Goal: Use online tool/utility: Utilize a website feature to perform a specific function

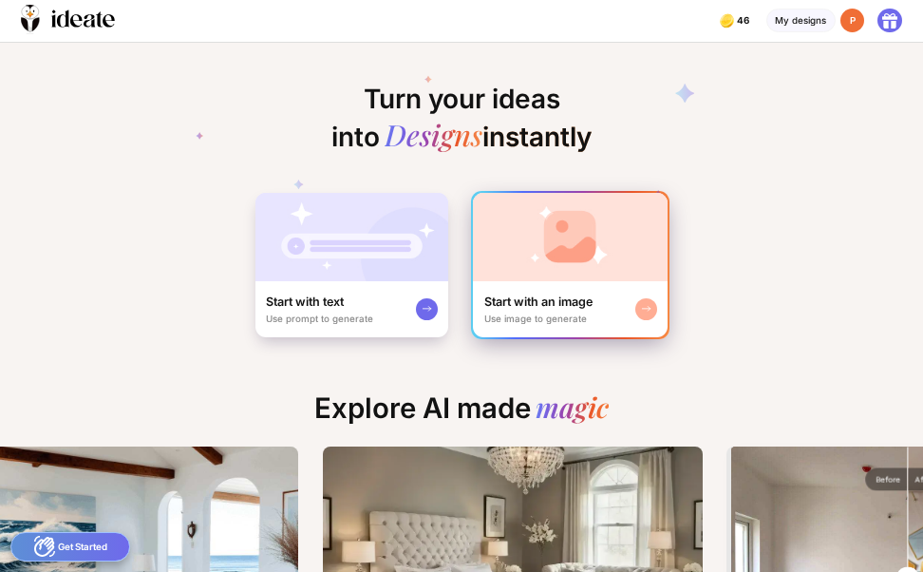
click at [544, 254] on img at bounding box center [570, 237] width 195 height 88
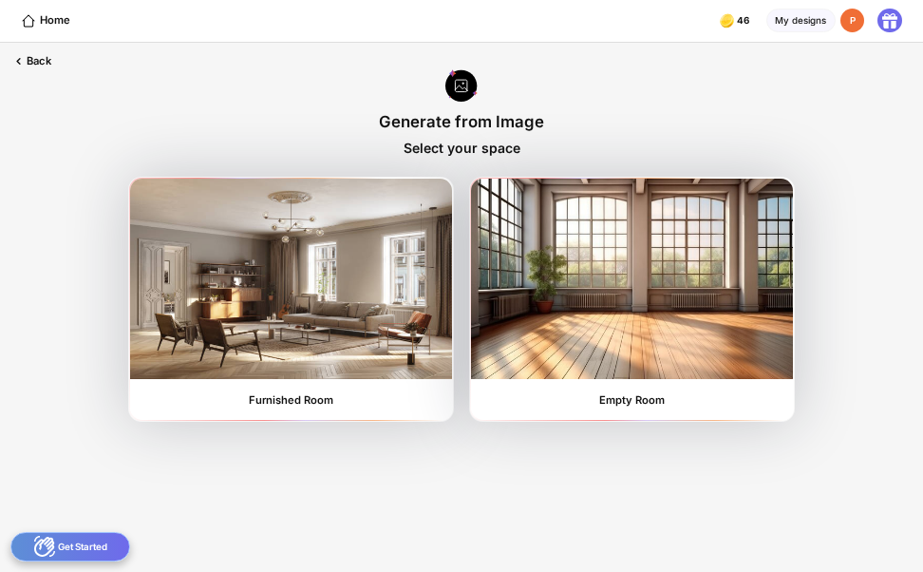
click at [544, 254] on img at bounding box center [631, 278] width 321 height 199
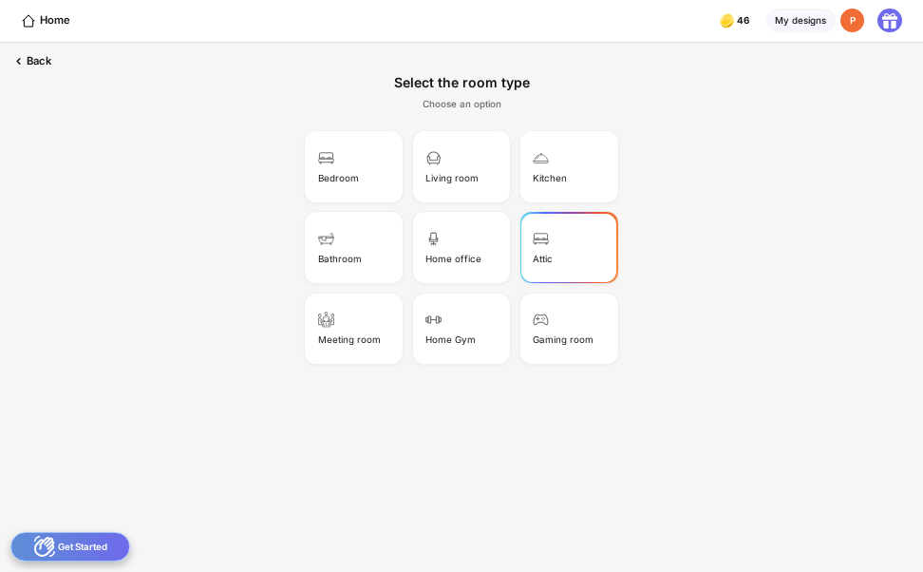
click at [544, 253] on div "Attic" at bounding box center [568, 248] width 93 height 66
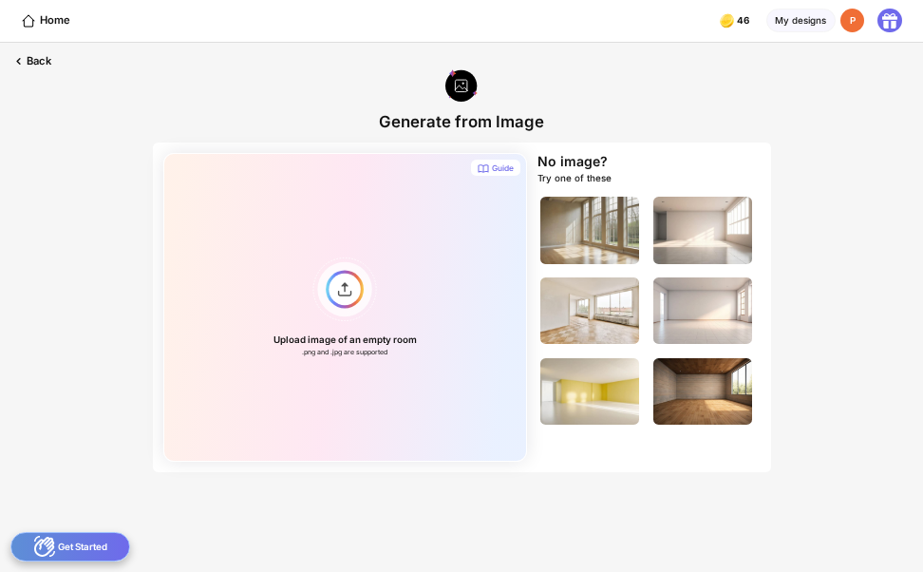
click at [544, 253] on img at bounding box center [590, 230] width 99 height 66
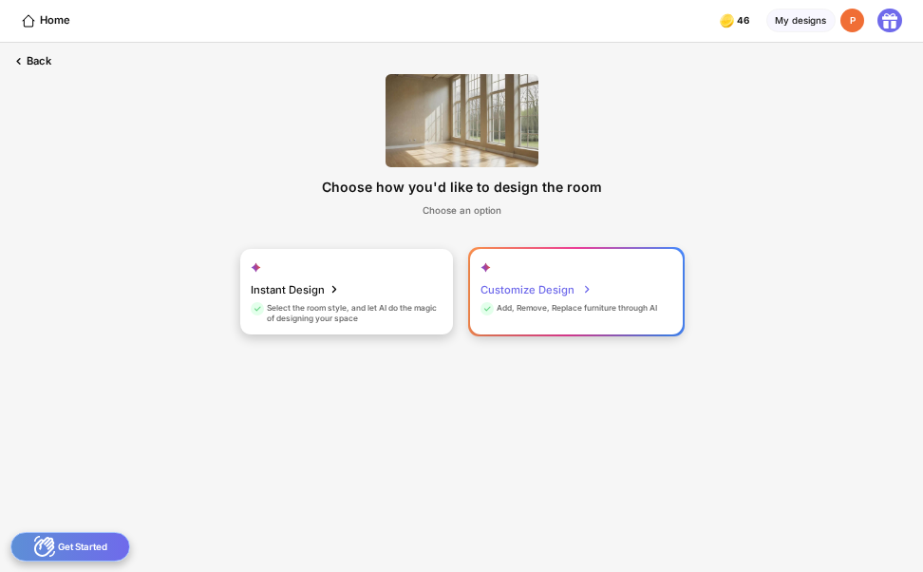
click at [533, 304] on div "Add, Remove, Replace furniture through AI" at bounding box center [569, 310] width 177 height 15
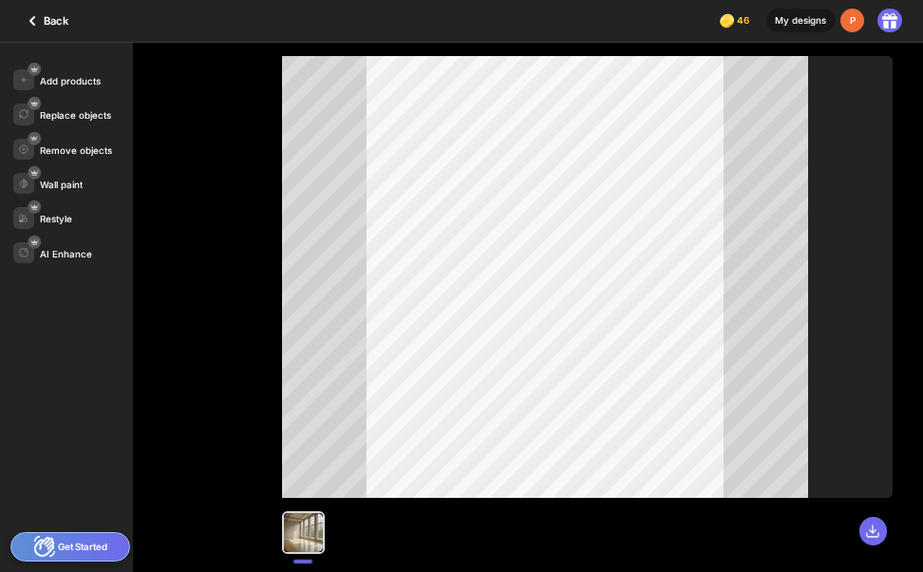
click at [43, 15] on icon at bounding box center [32, 20] width 23 height 23
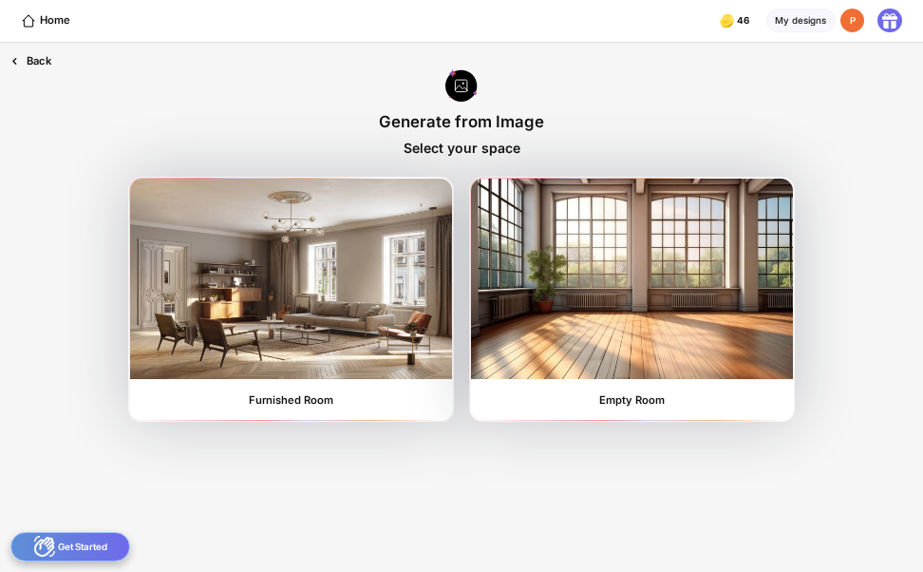
click at [20, 57] on icon at bounding box center [15, 61] width 16 height 16
click at [463, 92] on div at bounding box center [462, 86] width 32 height 35
click at [32, 20] on icon at bounding box center [29, 21] width 16 height 16
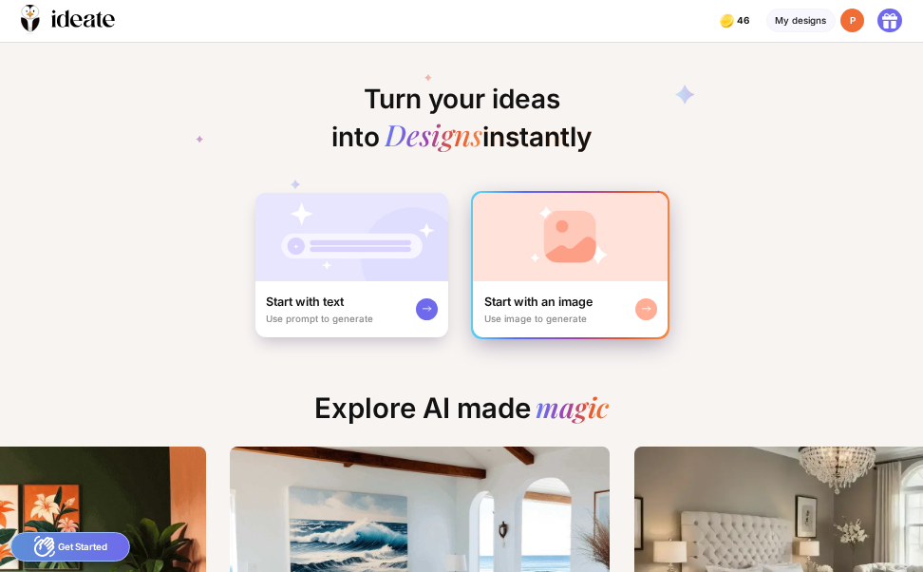
click at [548, 307] on div "Start with an image" at bounding box center [538, 302] width 108 height 16
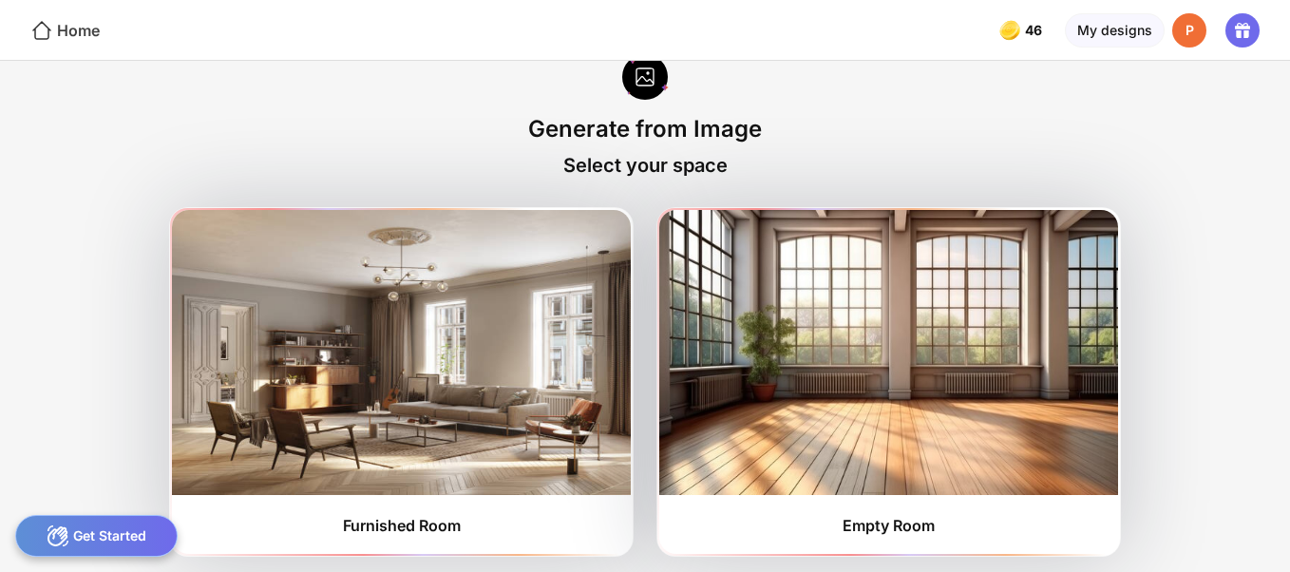
click at [47, 20] on icon at bounding box center [41, 30] width 23 height 23
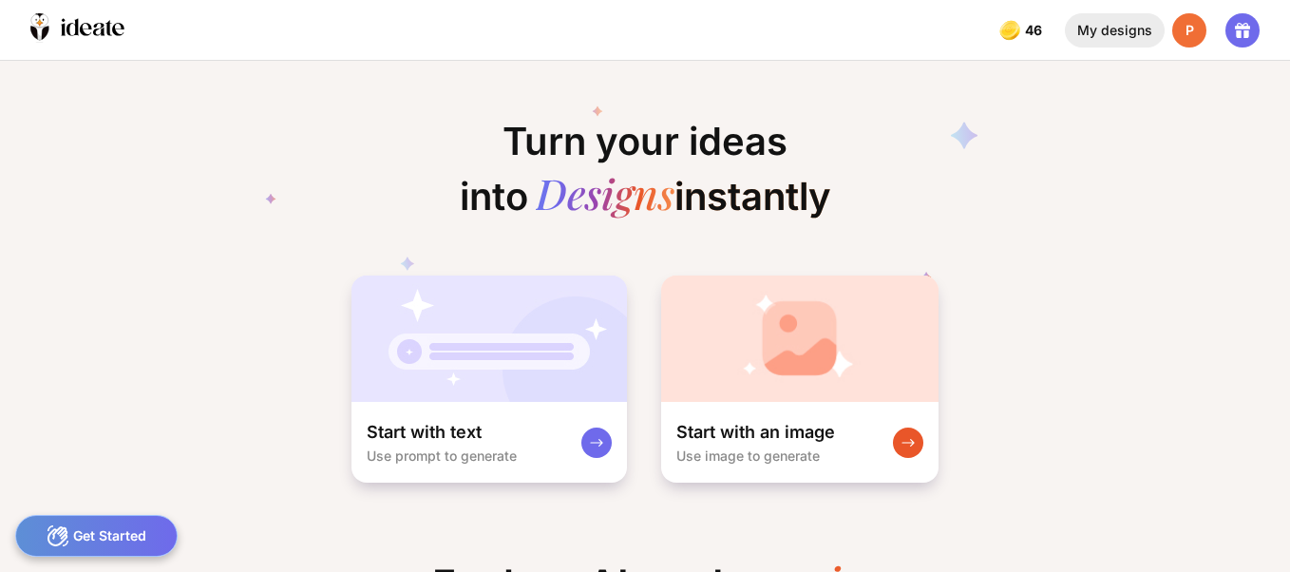
click at [922, 28] on div "My designs" at bounding box center [1115, 30] width 100 height 34
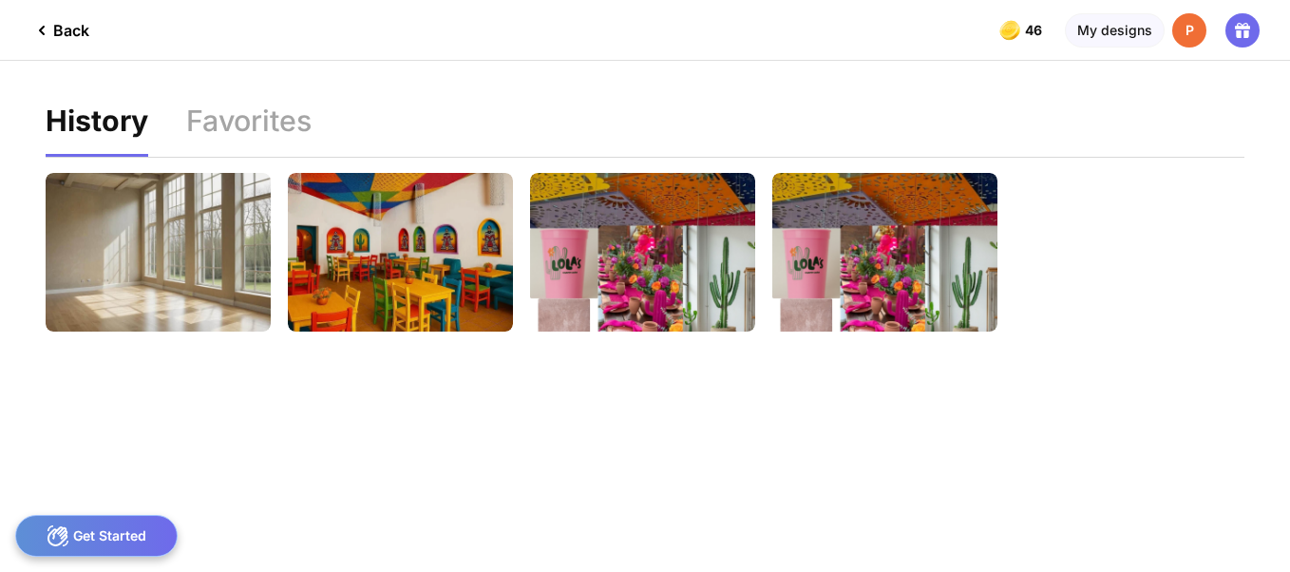
click at [55, 26] on div "Back" at bounding box center [59, 30] width 59 height 23
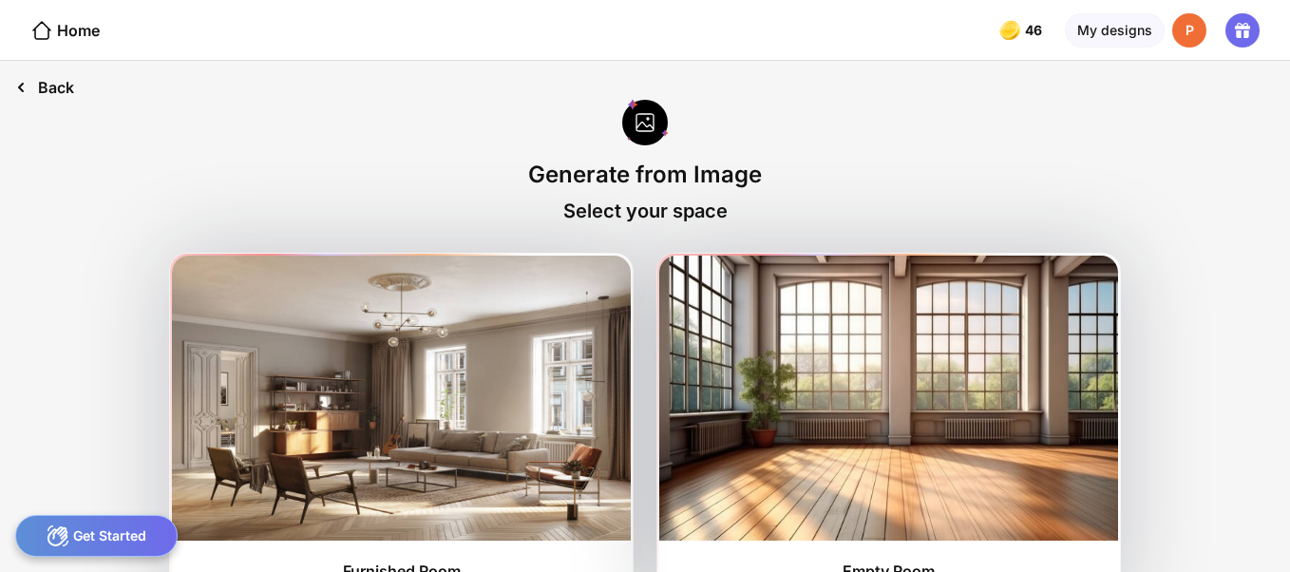
click at [28, 83] on icon at bounding box center [20, 87] width 23 height 23
drag, startPoint x: 52, startPoint y: 30, endPoint x: 95, endPoint y: 542, distance: 513.8
click at [95, 542] on div "Get Started" at bounding box center [96, 536] width 162 height 42
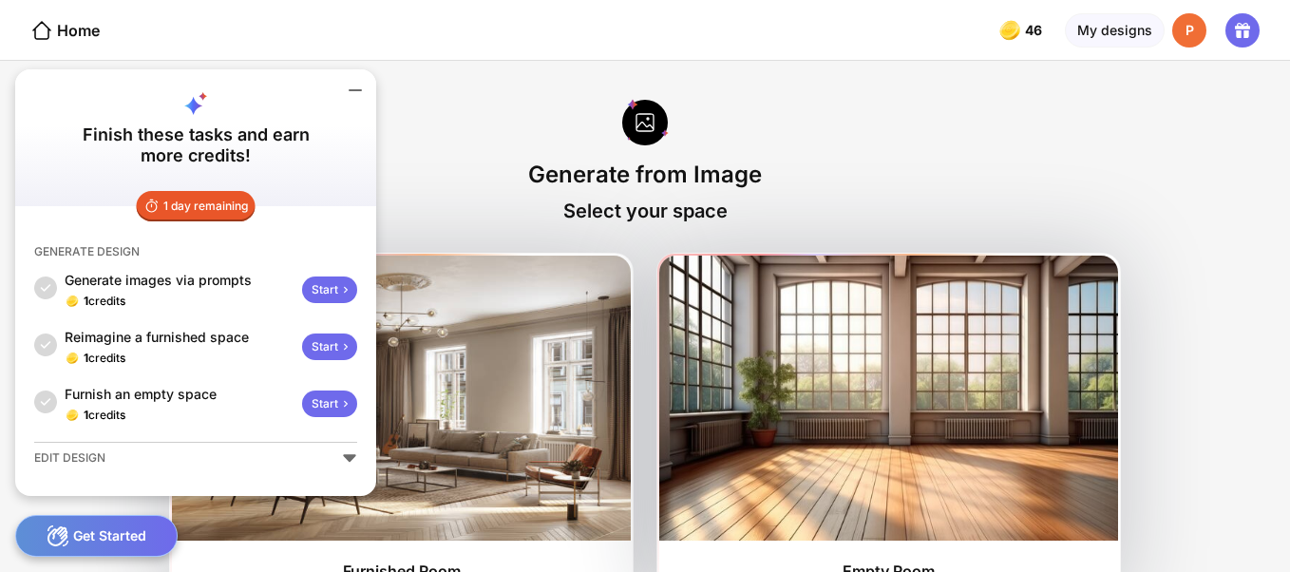
click at [357, 90] on icon at bounding box center [355, 90] width 11 height 0
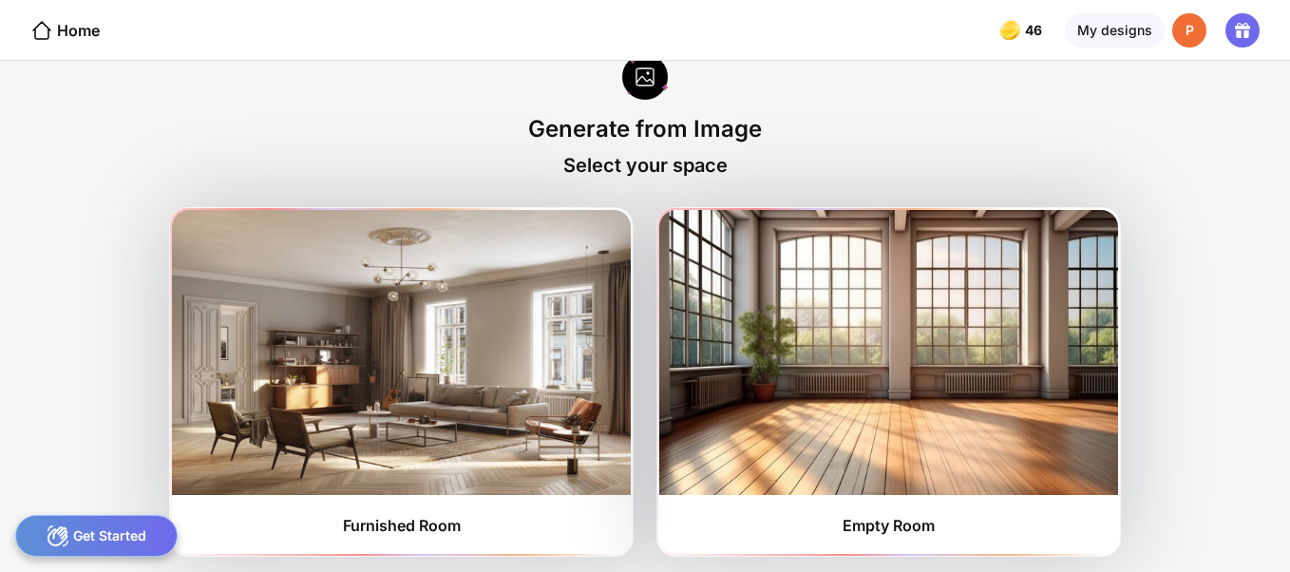
click at [922, 35] on div "P" at bounding box center [1189, 30] width 34 height 34
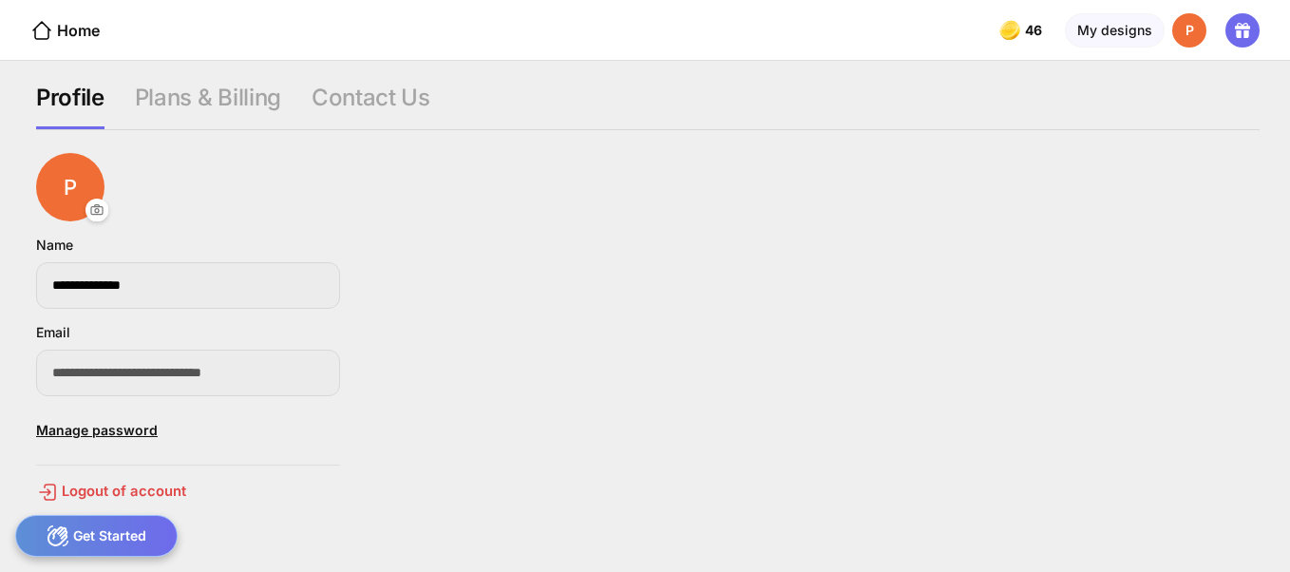
click at [922, 35] on div "P" at bounding box center [1189, 30] width 34 height 34
click at [922, 33] on icon at bounding box center [1242, 30] width 23 height 23
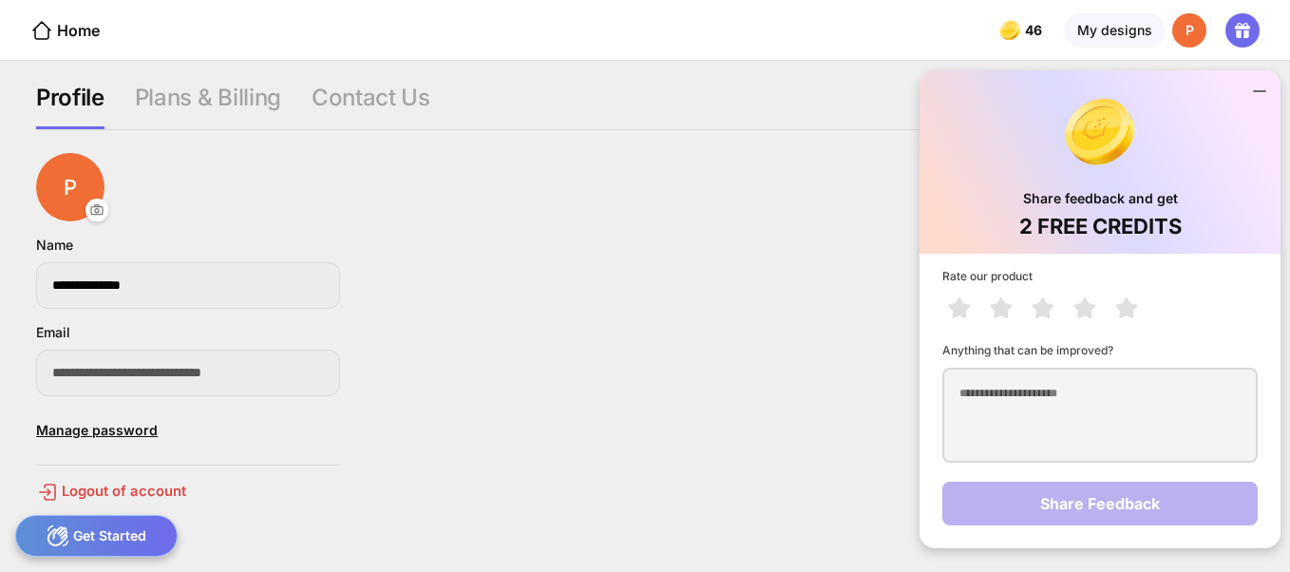
click at [922, 33] on icon at bounding box center [1242, 30] width 23 height 23
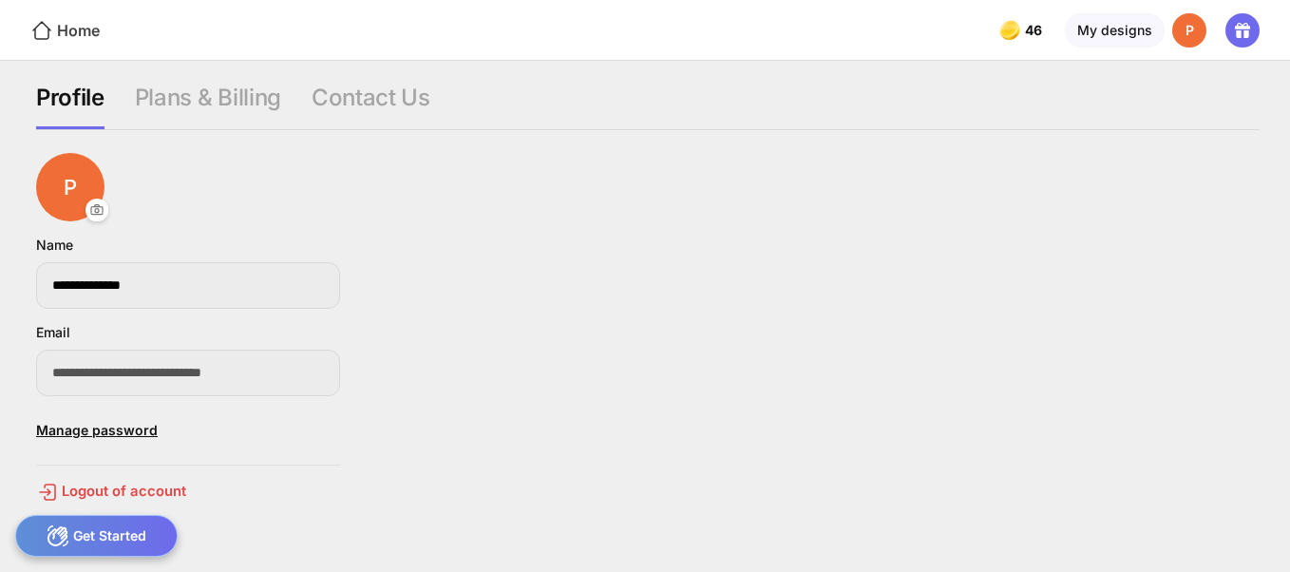
click at [61, 28] on div "Home" at bounding box center [64, 30] width 69 height 23
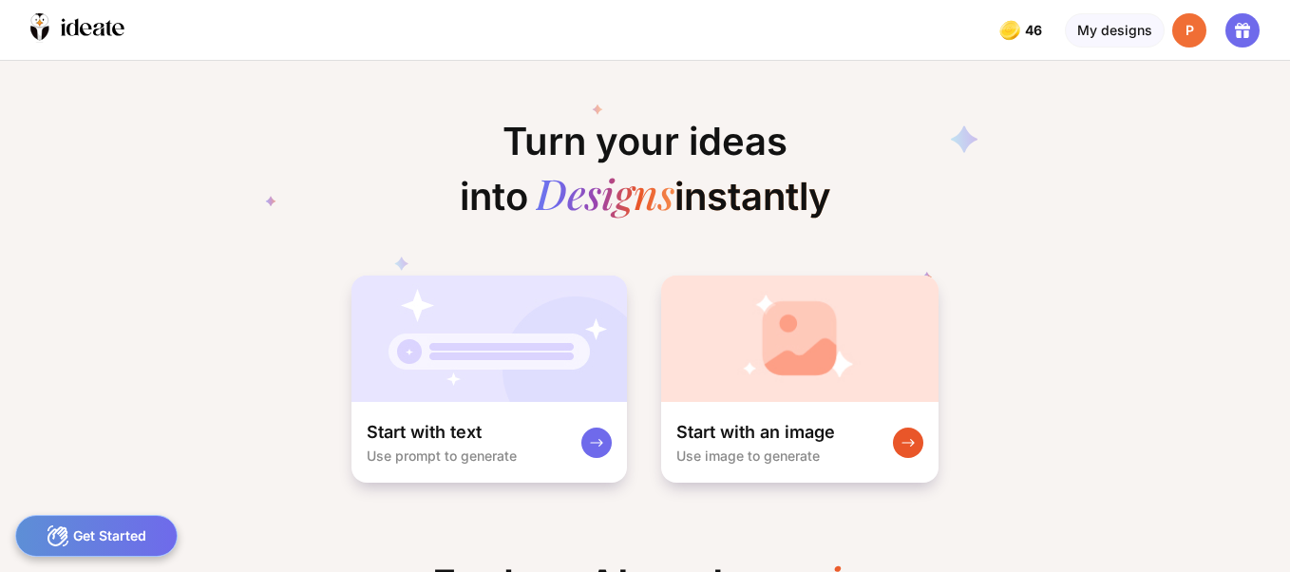
scroll to position [0, 4]
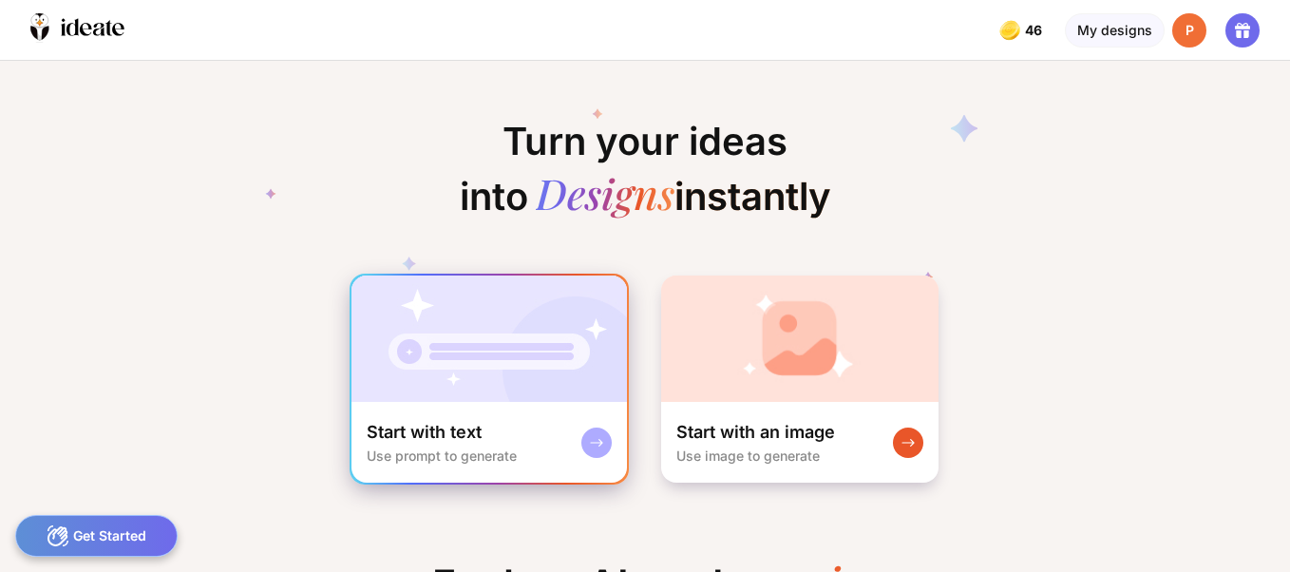
click at [445, 371] on img at bounding box center [488, 338] width 275 height 126
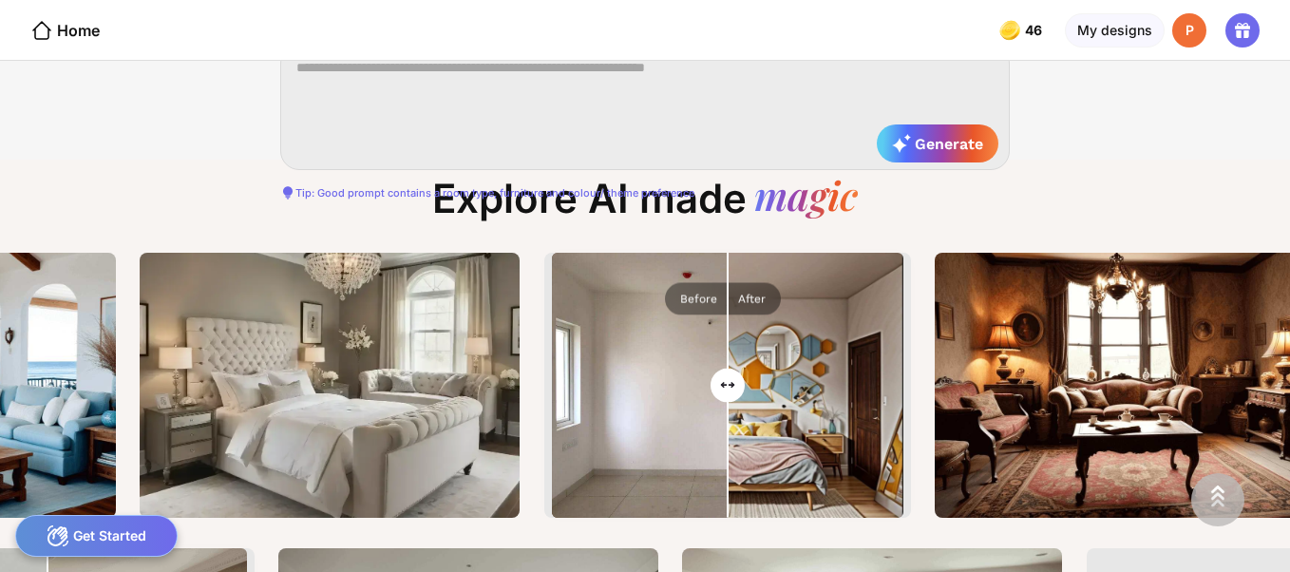
click at [922, 208] on div "Generate from Text SAMPLE PROMPTS FOR YOU A modern bedroom with nice furniture,…" at bounding box center [645, 316] width 1290 height 511
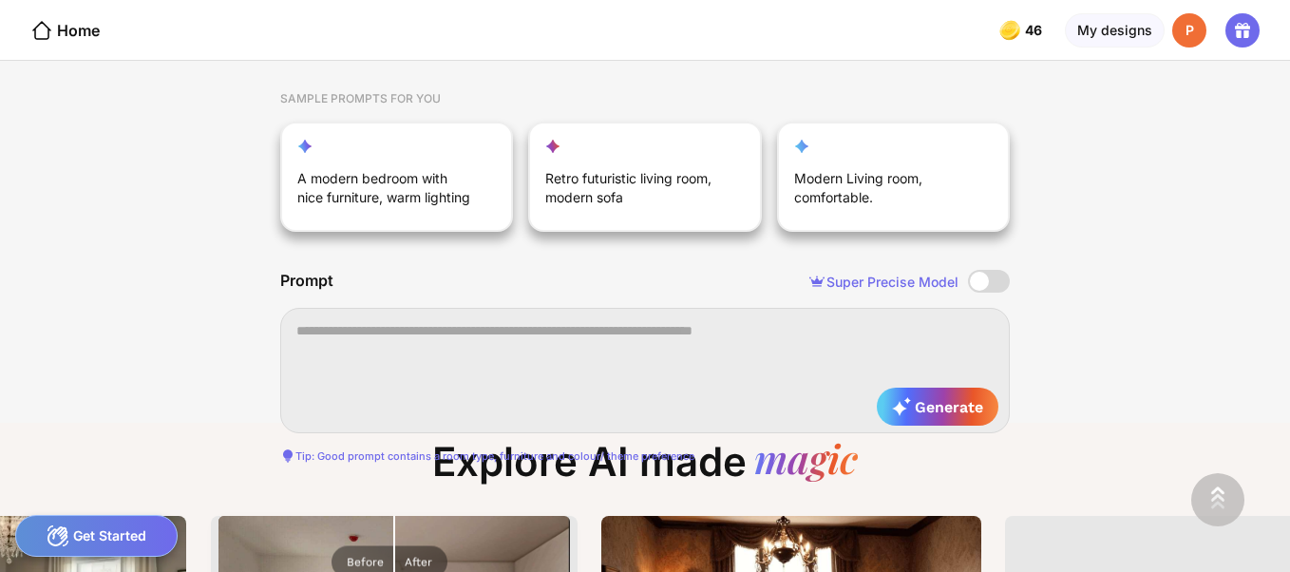
click at [922, 278] on div "Generate from Text SAMPLE PROMPTS FOR YOU A modern bedroom with nice furniture,…" at bounding box center [645, 167] width 1290 height 511
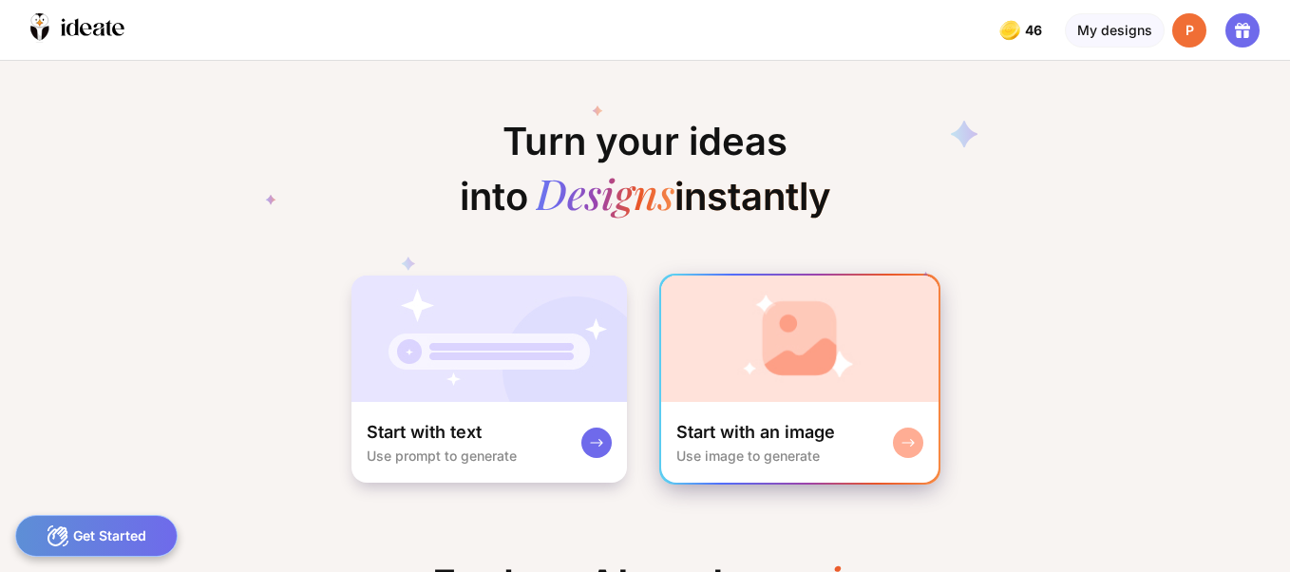
click at [731, 366] on img at bounding box center [799, 338] width 277 height 126
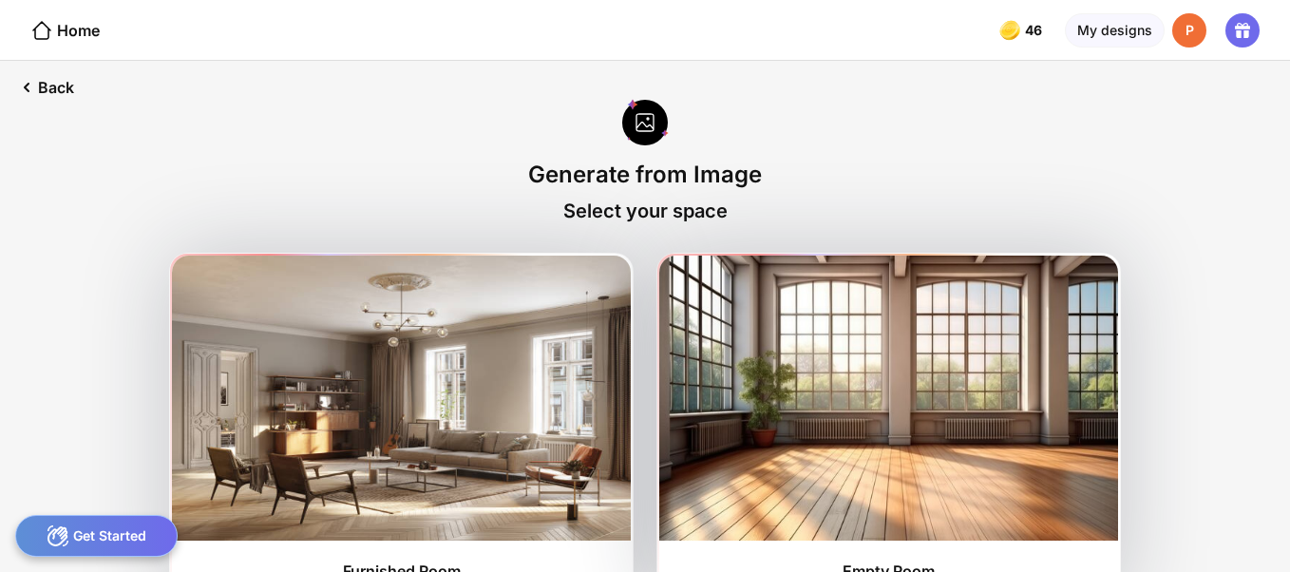
click at [636, 120] on div at bounding box center [645, 124] width 47 height 50
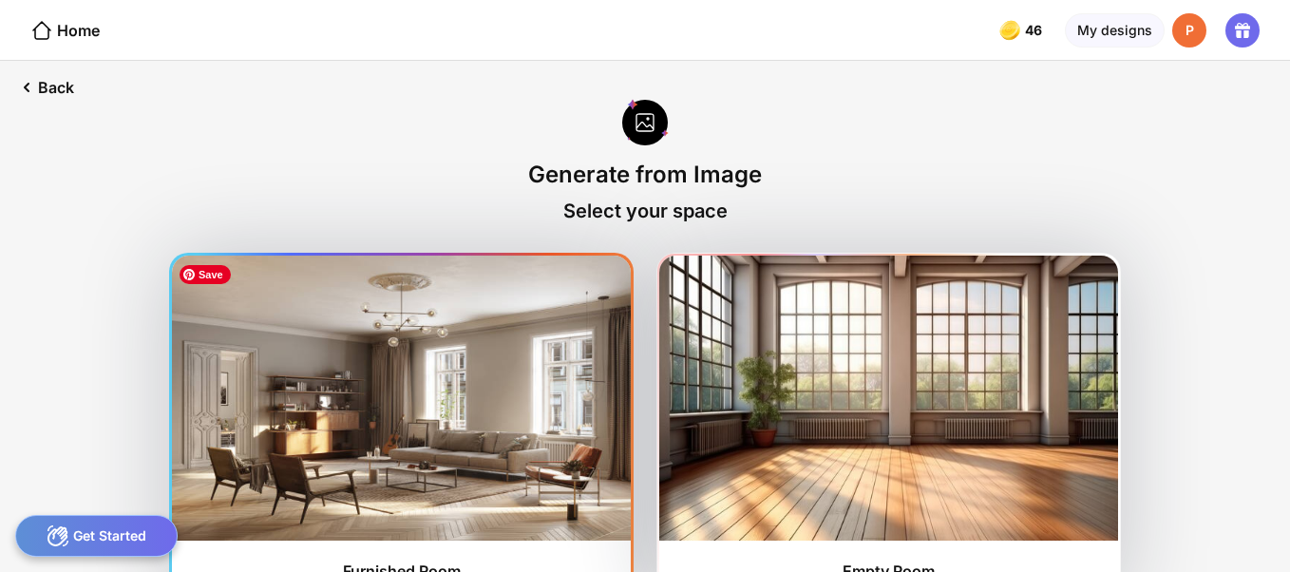
click at [435, 460] on img at bounding box center [401, 398] width 459 height 285
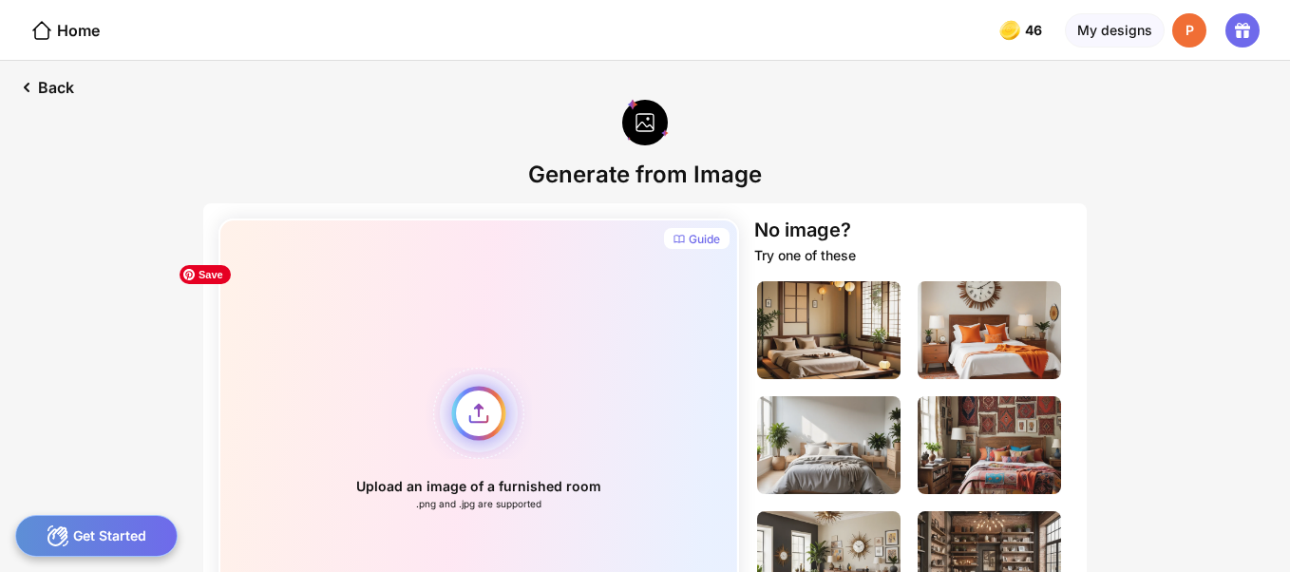
click at [476, 411] on div "Upload an image of a furnished room .png and .jpg are supported" at bounding box center [478, 438] width 521 height 441
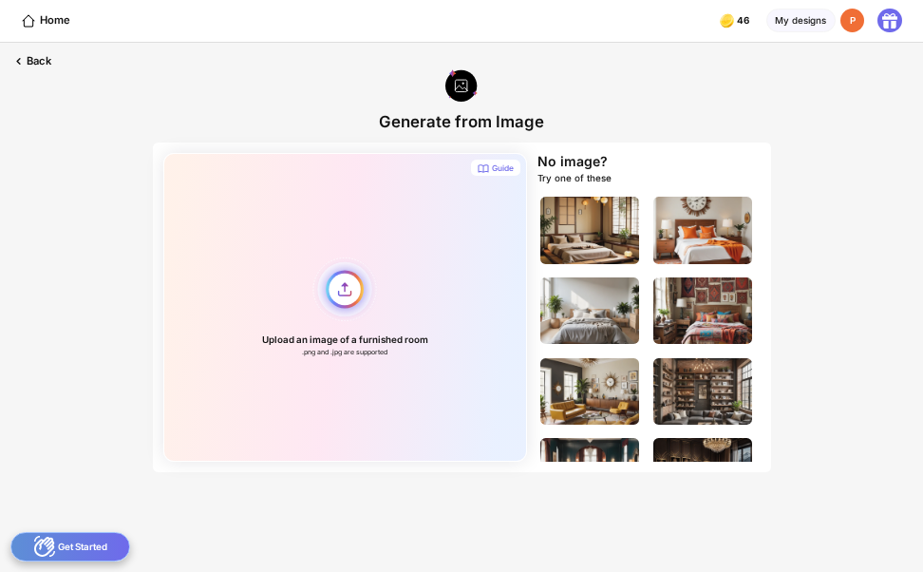
click at [346, 283] on div "Upload an image of a furnished room .png and .jpg are supported" at bounding box center [345, 307] width 364 height 309
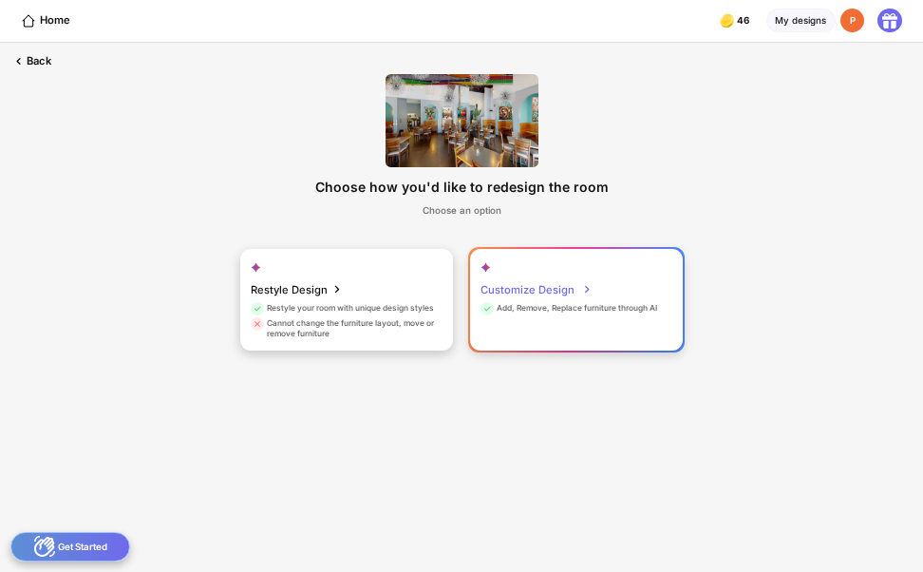
click at [537, 303] on div "Add, Remove, Replace furniture through AI" at bounding box center [569, 310] width 177 height 15
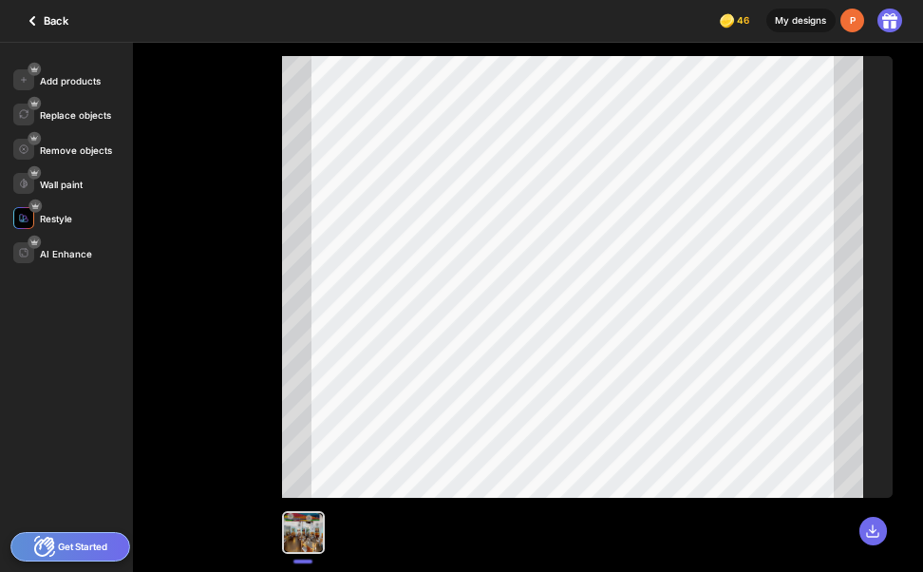
click at [28, 212] on div at bounding box center [23, 217] width 21 height 21
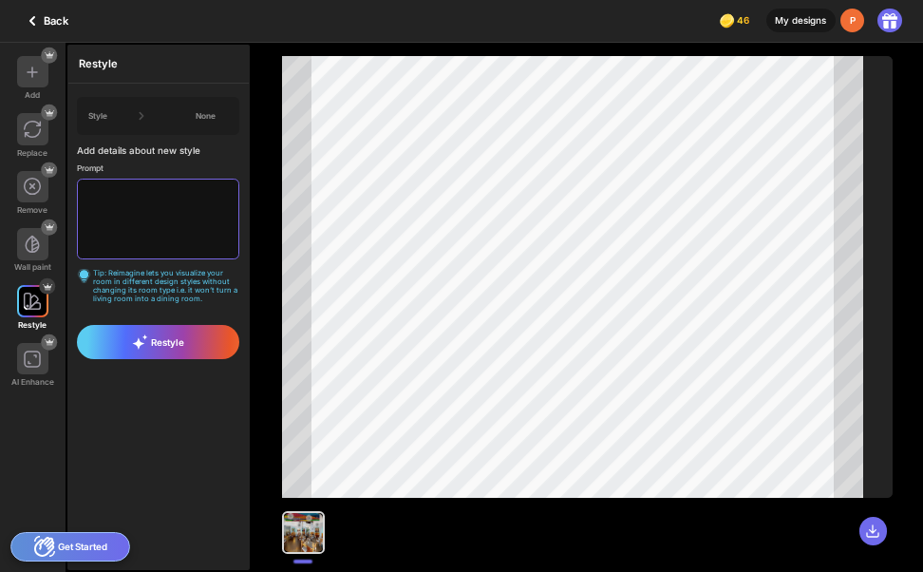
click at [110, 201] on textarea at bounding box center [157, 219] width 161 height 81
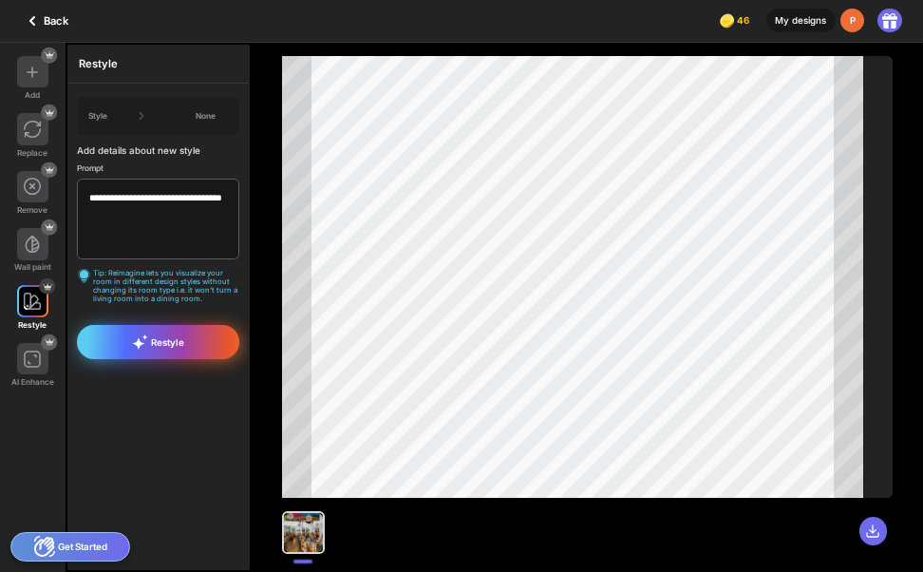
click at [215, 345] on div "Restyle" at bounding box center [157, 342] width 161 height 34
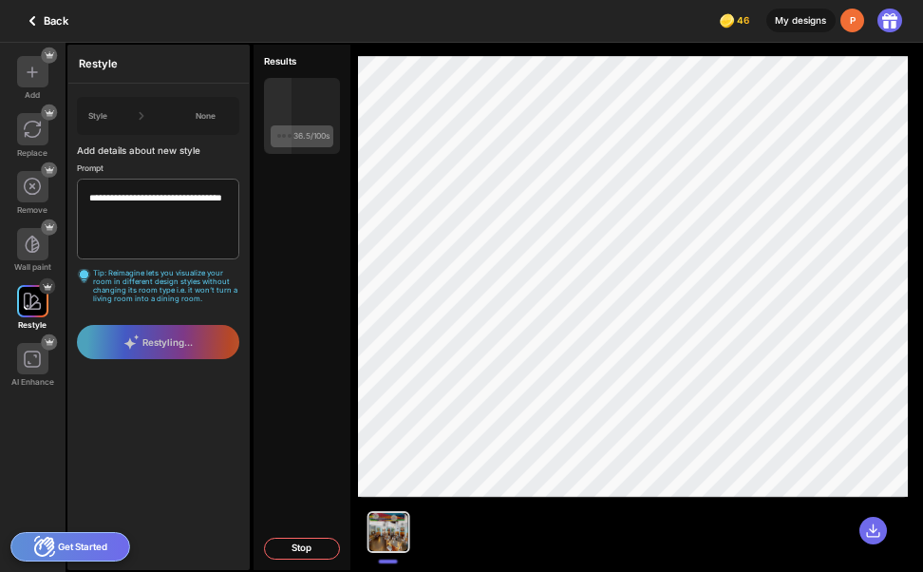
click at [213, 348] on div "Restyling..." at bounding box center [158, 342] width 180 height 52
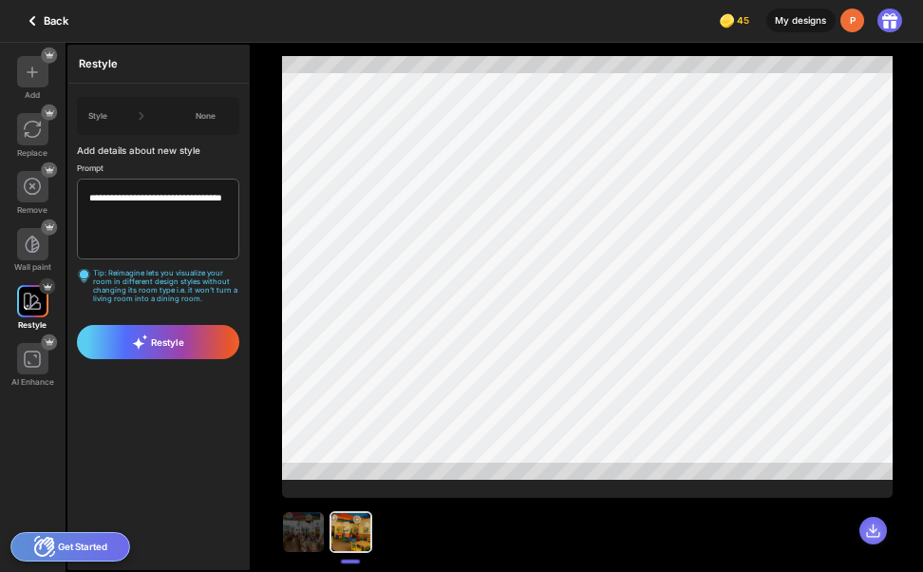
click at [874, 527] on icon at bounding box center [872, 530] width 11 height 11
click at [124, 223] on textarea "**********" at bounding box center [157, 219] width 161 height 81
type textarea "*"
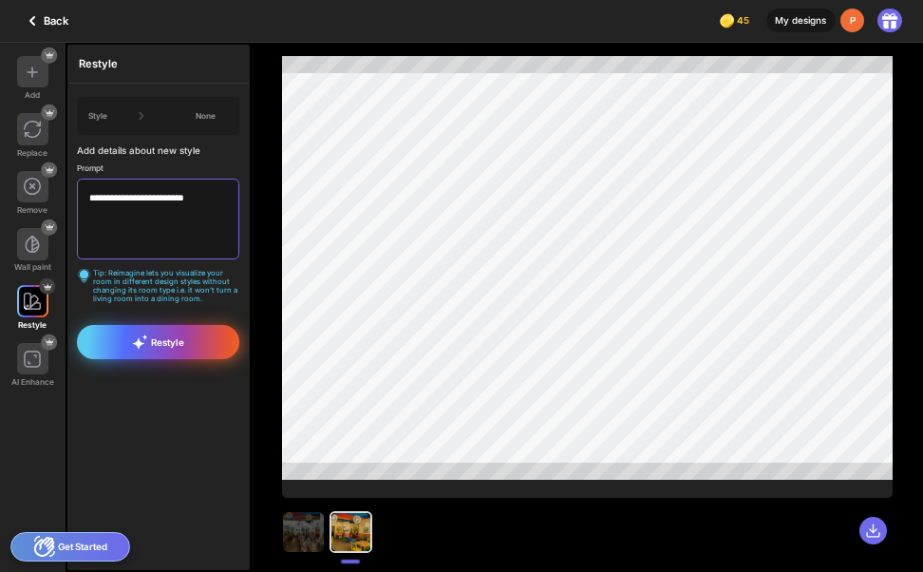
type textarea "**********"
click at [152, 343] on span "Restyle" at bounding box center [158, 341] width 52 height 15
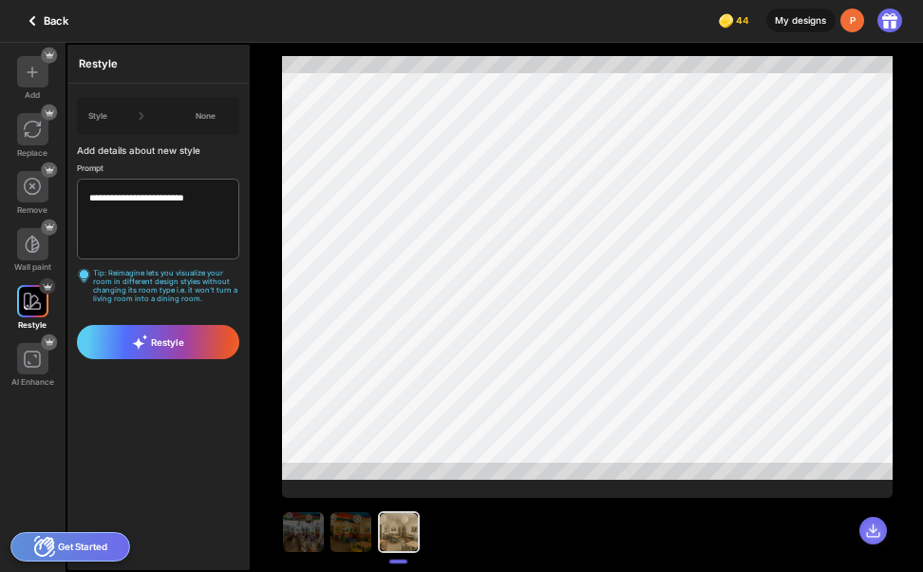
click at [876, 531] on icon at bounding box center [872, 529] width 15 height 15
